Goal: Task Accomplishment & Management: Use online tool/utility

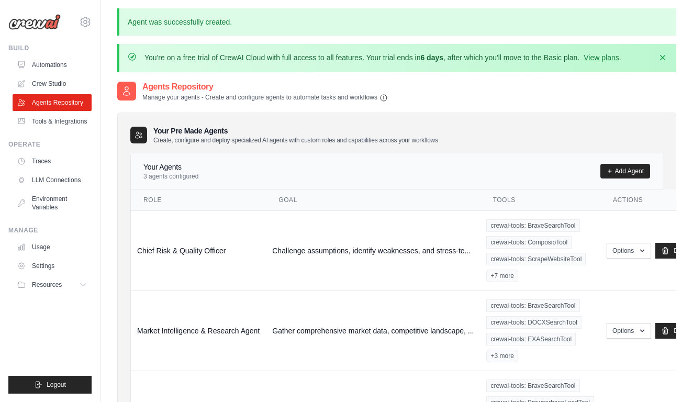
click at [50, 82] on link "Crew Studio" at bounding box center [52, 83] width 79 height 17
click at [48, 81] on link "Crew Studio" at bounding box center [53, 83] width 79 height 17
click at [50, 83] on link "Crew Studio" at bounding box center [53, 83] width 79 height 17
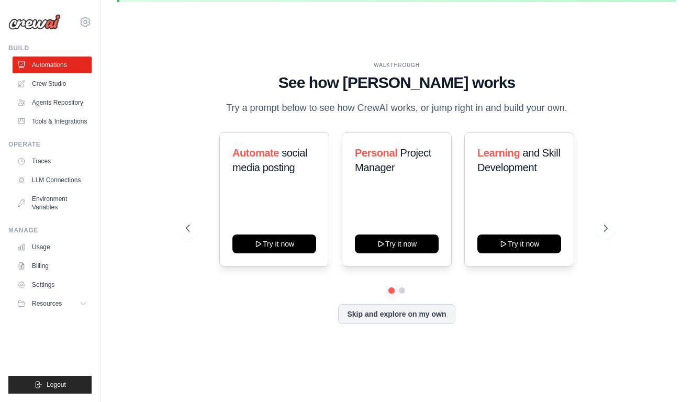
scroll to position [36, 0]
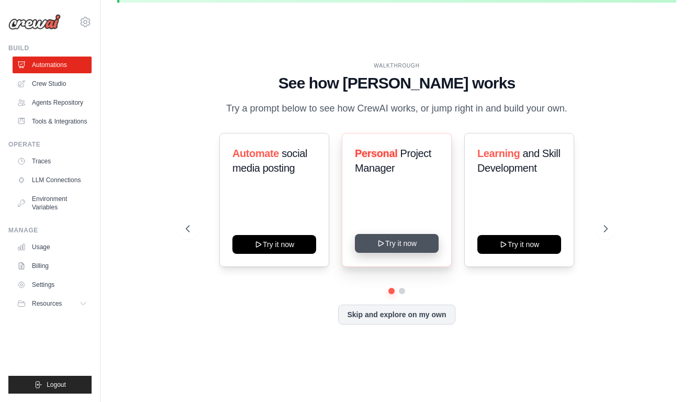
click at [424, 250] on button "Try it now" at bounding box center [397, 243] width 84 height 19
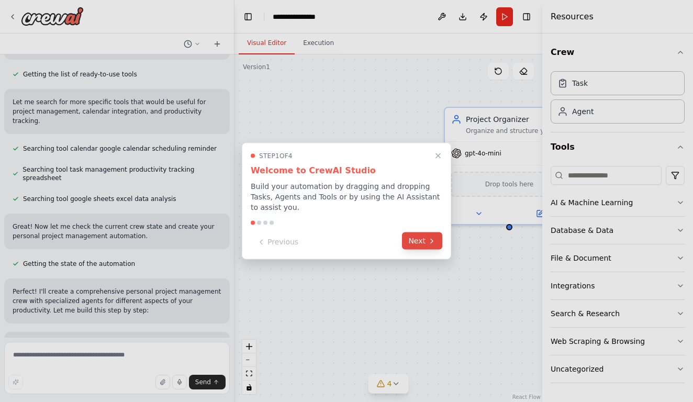
click at [420, 240] on button "Next" at bounding box center [422, 241] width 40 height 17
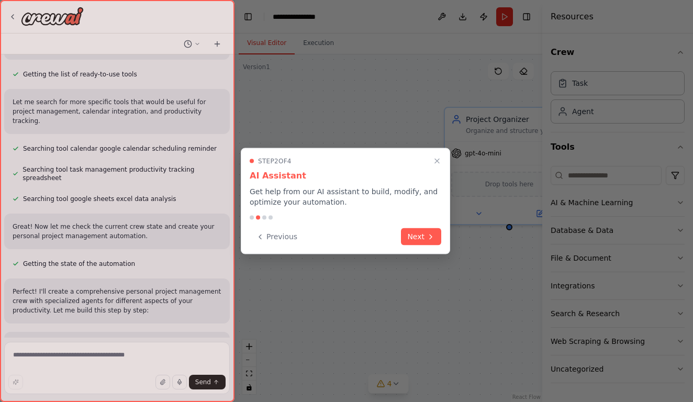
click at [420, 240] on button "Next" at bounding box center [421, 236] width 40 height 17
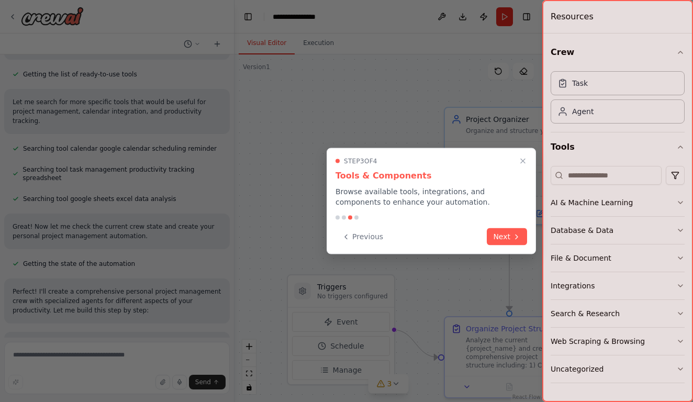
click at [500, 246] on div "Step 3 of 4 Tools & Components Browse available tools, integrations, and compon…" at bounding box center [432, 201] width 210 height 106
click at [501, 239] on button "Next" at bounding box center [507, 235] width 40 height 17
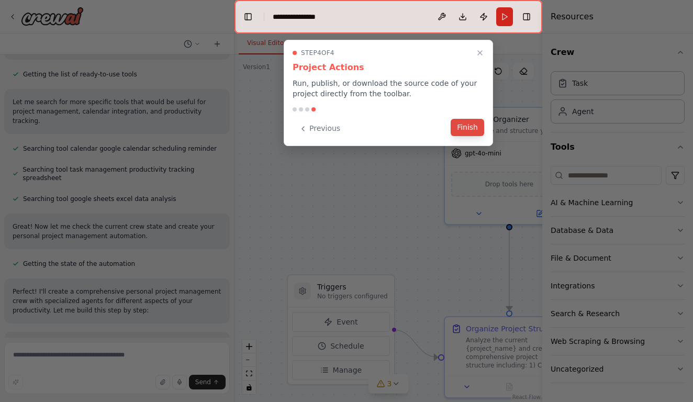
click at [468, 131] on button "Finish" at bounding box center [468, 127] width 34 height 17
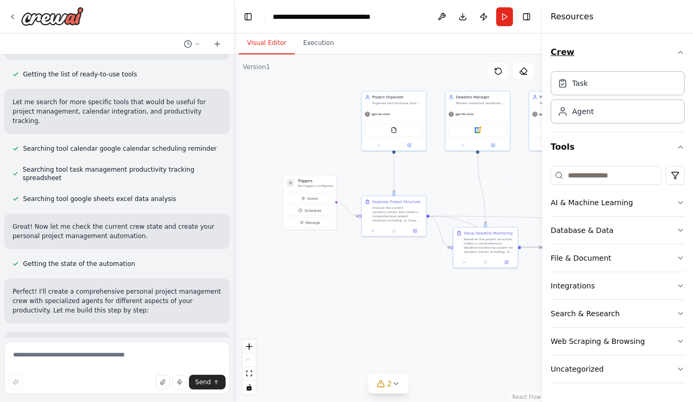
click at [680, 54] on icon "button" at bounding box center [681, 52] width 8 height 8
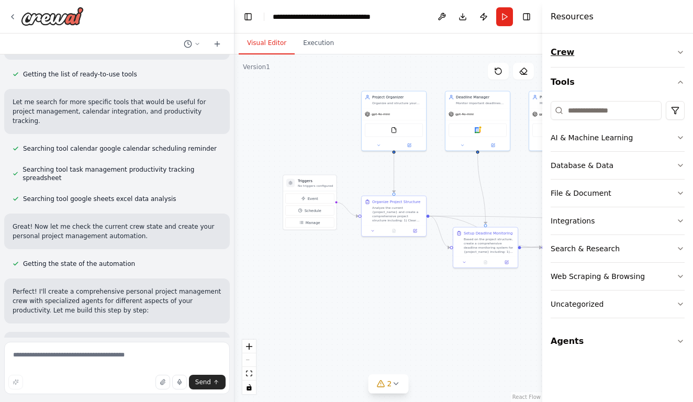
click at [680, 54] on div "Create a crew that helps organize your personal projects, sets reminders for im…" at bounding box center [346, 201] width 693 height 402
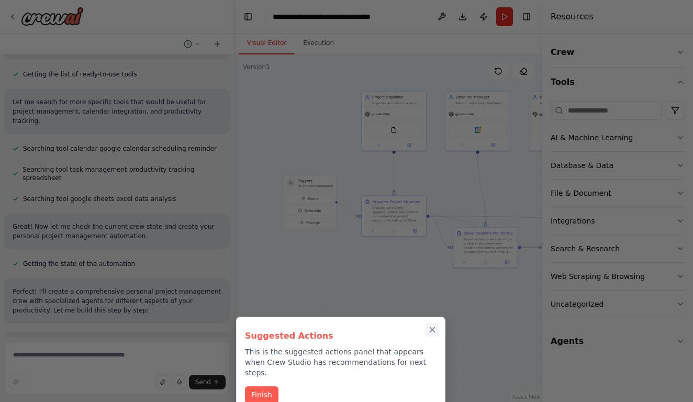
click at [433, 328] on icon "Close walkthrough" at bounding box center [432, 329] width 9 height 9
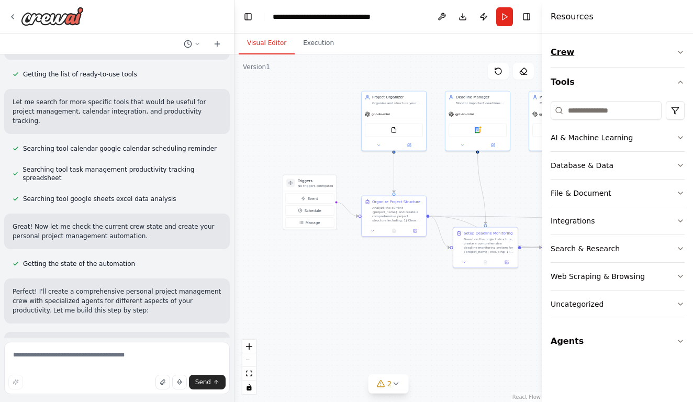
click at [685, 54] on icon "button" at bounding box center [681, 52] width 8 height 8
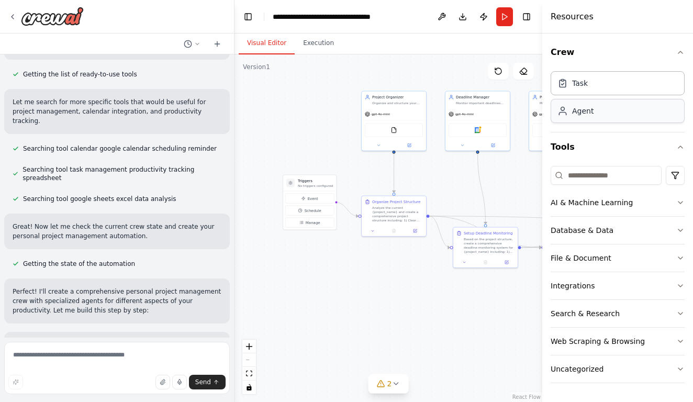
click at [596, 118] on div "Agent" at bounding box center [618, 111] width 134 height 24
click at [684, 56] on icon "button" at bounding box center [681, 52] width 8 height 8
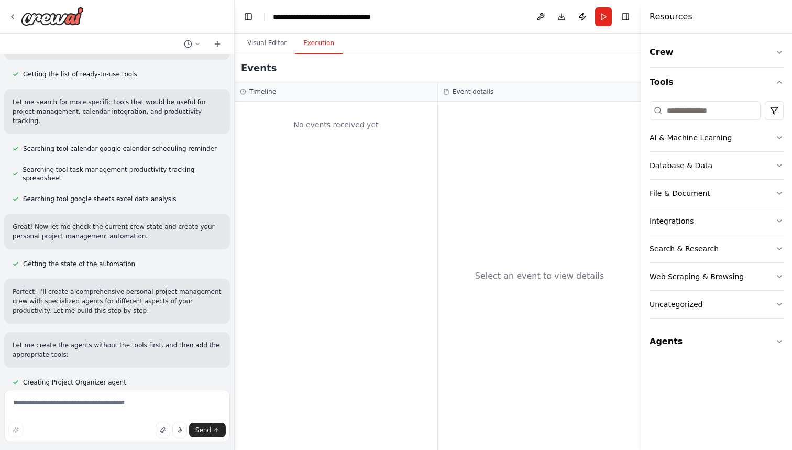
click at [323, 51] on button "Execution" at bounding box center [319, 43] width 48 height 22
click at [278, 42] on button "Visual Editor" at bounding box center [267, 43] width 56 height 22
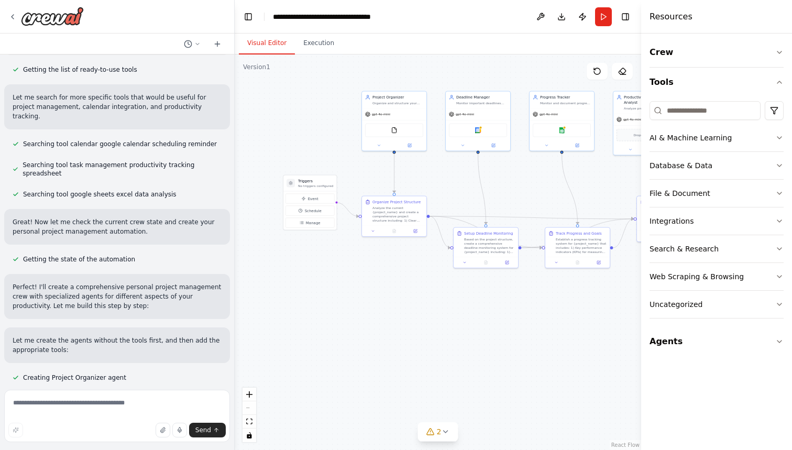
scroll to position [137, 0]
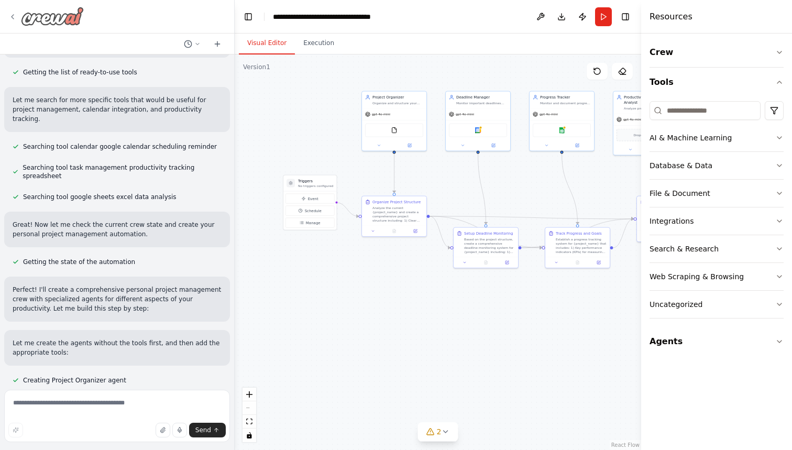
click at [12, 13] on icon at bounding box center [12, 17] width 8 height 8
